Goal: Complete application form

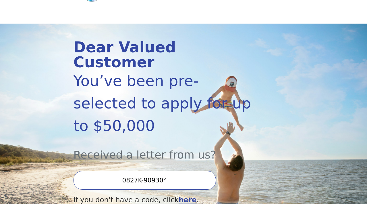
scroll to position [55, 0]
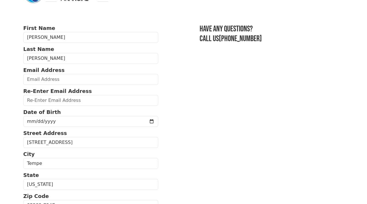
scroll to position [26, 0]
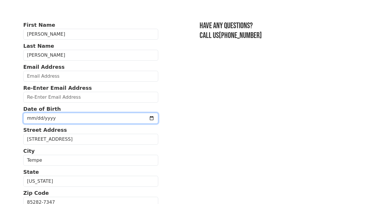
click at [90, 114] on input "date" at bounding box center [90, 118] width 135 height 11
type input "0001-05-17"
click at [36, 119] on input "date" at bounding box center [90, 118] width 135 height 11
type input "1988-05-18"
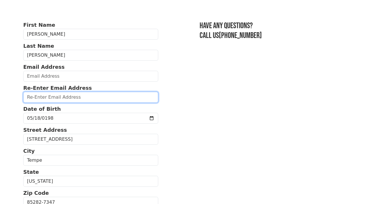
click at [65, 95] on input "email" at bounding box center [90, 97] width 135 height 11
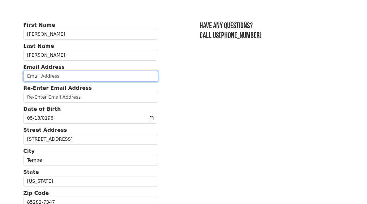
click at [57, 76] on input "email" at bounding box center [90, 76] width 135 height 11
type input "twcicchese@gmail.com"
type input "(203) 482-9383"
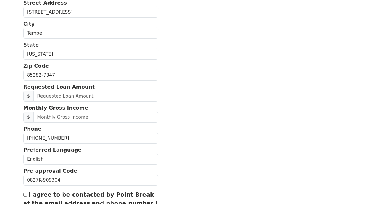
scroll to position [152, 0]
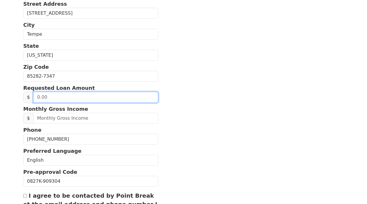
click at [67, 99] on input "text" at bounding box center [95, 97] width 125 height 11
type input "20,000.00"
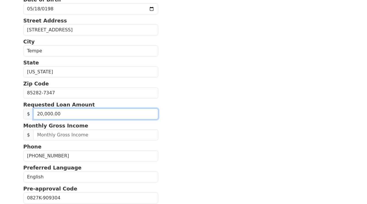
scroll to position [132, 0]
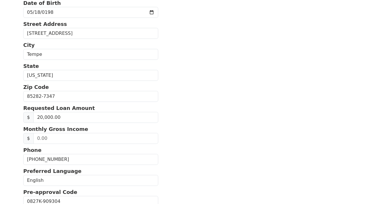
click at [64, 145] on form "First Name Timothy Last Name Cicchese Email Address twcicchese@gmail.com Re-Ent…" at bounding box center [90, 96] width 135 height 362
click at [63, 137] on input "text" at bounding box center [95, 138] width 125 height 11
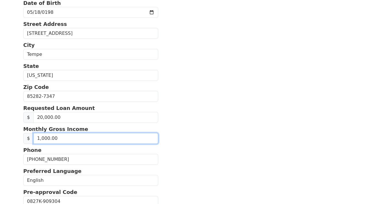
type input "10,000.00"
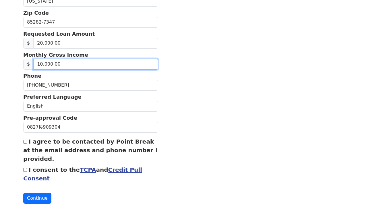
scroll to position [206, 0]
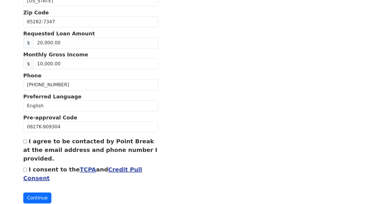
click at [24, 140] on input "I agree to be contacted by Point Break at the email address and phone number I …" at bounding box center [25, 141] width 4 height 4
checkbox input "true"
click at [24, 172] on div "I consent to the TCPA and Credit Pull Consent" at bounding box center [90, 173] width 135 height 17
click at [25, 168] on input "I consent to the TCPA and Credit Pull Consent" at bounding box center [25, 170] width 4 height 4
checkbox input "true"
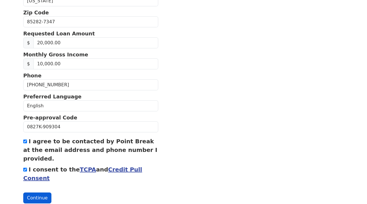
click at [34, 197] on button "Continue" at bounding box center [37, 197] width 28 height 11
